Goal: Navigation & Orientation: Find specific page/section

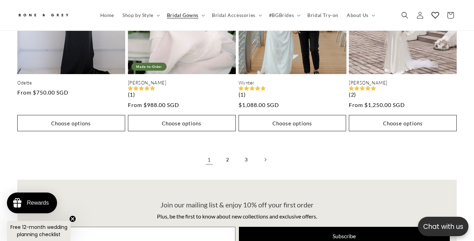
scroll to position [1724, 0]
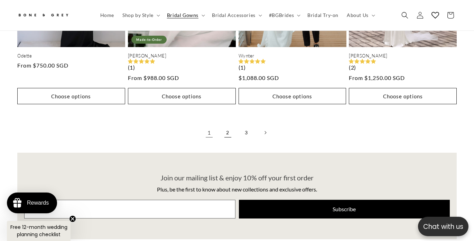
click at [225, 125] on link "2" at bounding box center [227, 132] width 15 height 15
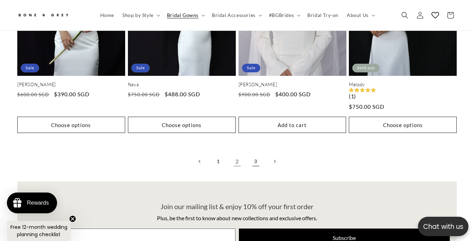
scroll to position [1696, 0]
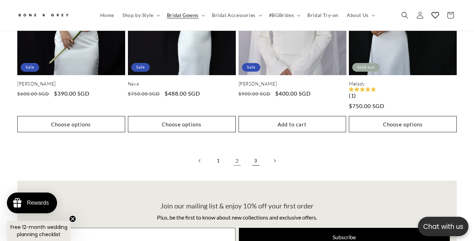
click at [258, 153] on link "3" at bounding box center [255, 160] width 15 height 15
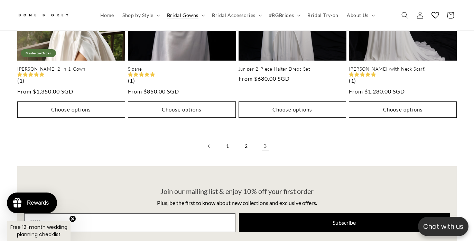
scroll to position [0, 158]
